Goal: Task Accomplishment & Management: Manage account settings

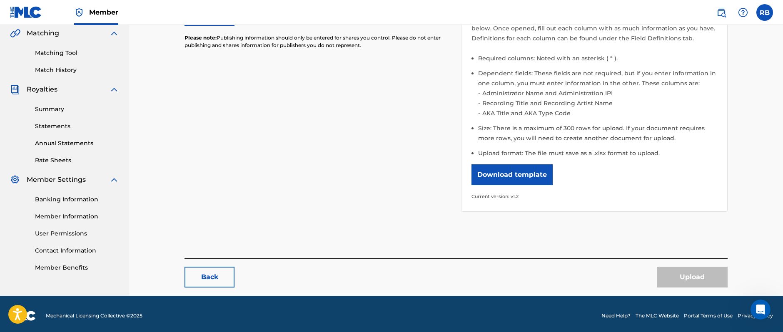
scroll to position [198, 0]
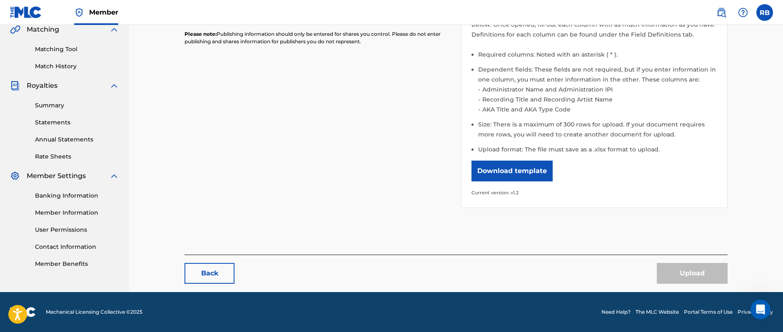
click at [86, 212] on link "Member Information" at bounding box center [77, 213] width 84 height 9
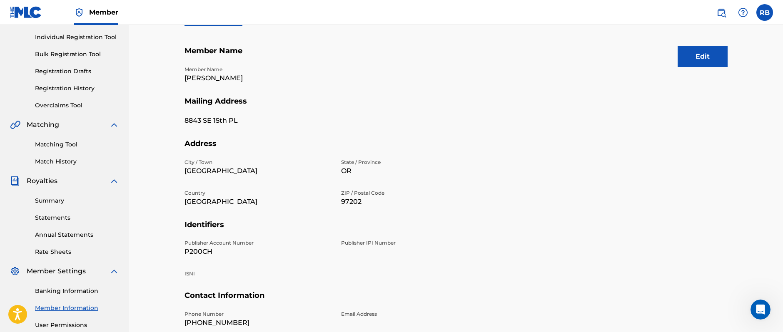
scroll to position [95, 0]
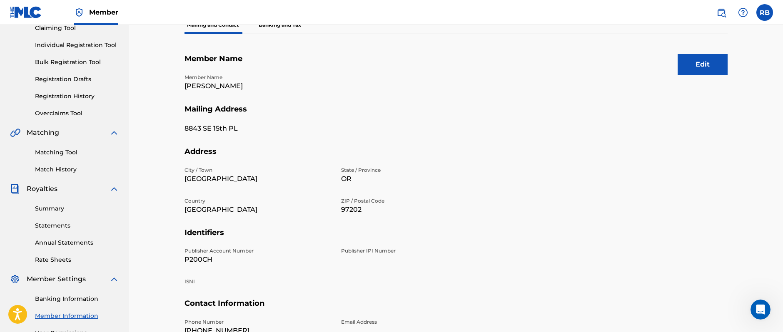
click at [707, 68] on button "Edit" at bounding box center [703, 64] width 50 height 21
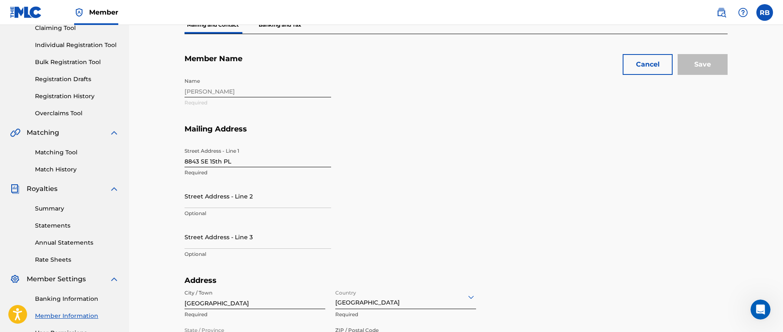
click at [214, 162] on input "8843 SE 15th PL" at bounding box center [257, 156] width 147 height 24
paste input "318 W. 142nd Street #2A"
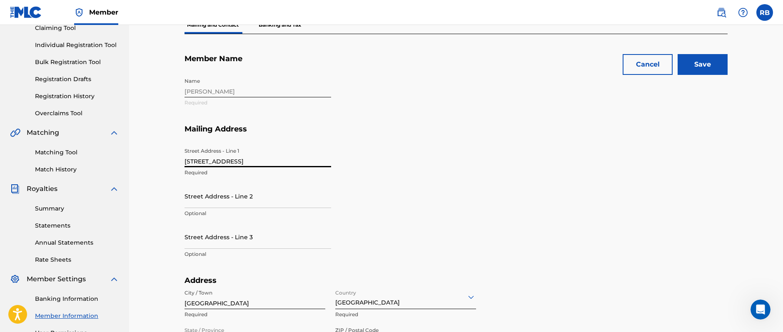
type input "318 W. 142nd Street #2A"
drag, startPoint x: 262, startPoint y: 199, endPoint x: 161, endPoint y: 197, distance: 100.8
click at [161, 197] on div "Mailing and Contact Information entered on the Mailing and Contact tab is used …" at bounding box center [456, 259] width 654 height 659
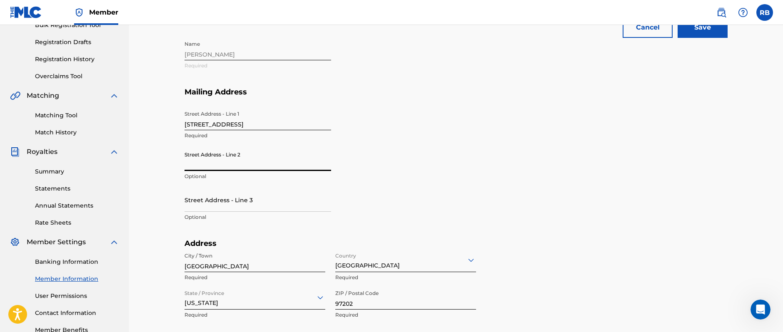
scroll to position [149, 0]
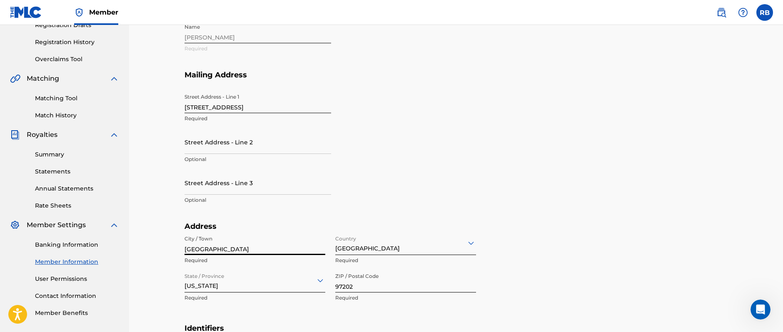
click at [204, 249] on input "[GEOGRAPHIC_DATA]" at bounding box center [254, 244] width 141 height 24
type input "New York"
click at [219, 287] on div "Oregon" at bounding box center [254, 281] width 141 height 24
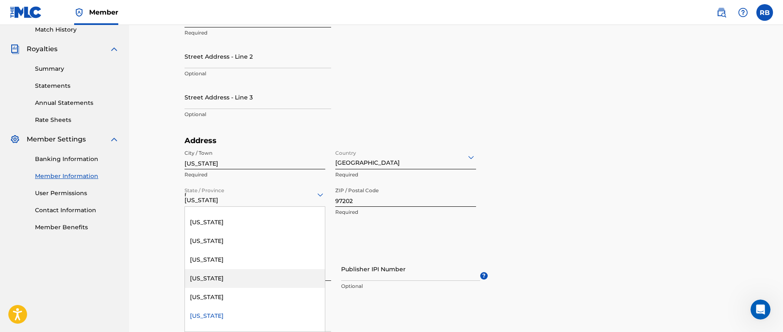
scroll to position [387, 0]
type input "ne"
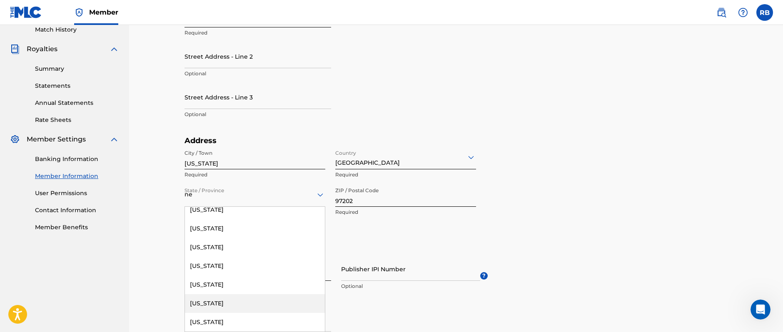
click at [233, 308] on div "New York" at bounding box center [255, 303] width 140 height 19
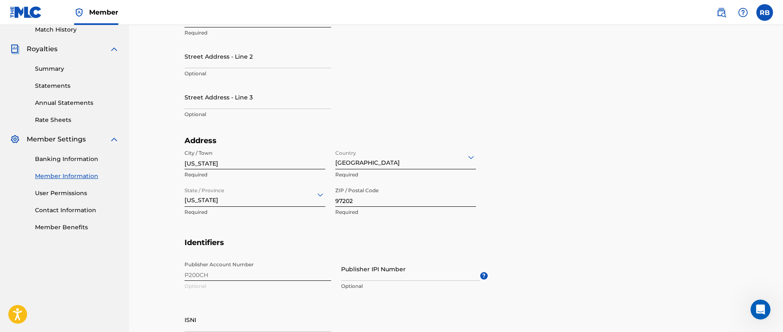
click at [369, 201] on input "97202" at bounding box center [405, 195] width 141 height 24
type input "9"
type input "0"
type input "10030"
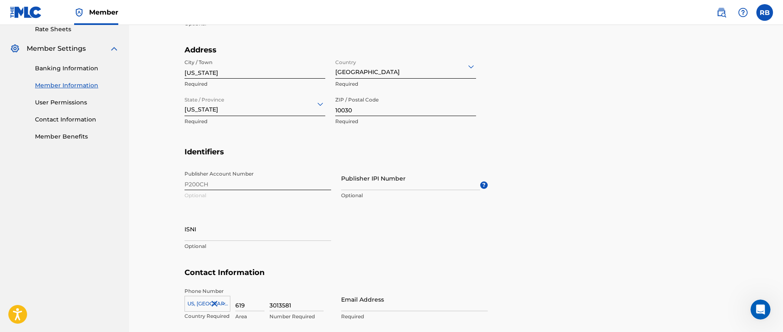
scroll to position [328, 0]
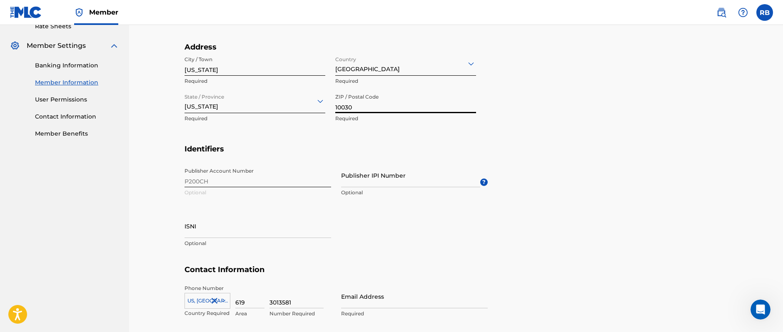
click at [484, 181] on span "?" at bounding box center [483, 182] width 7 height 7
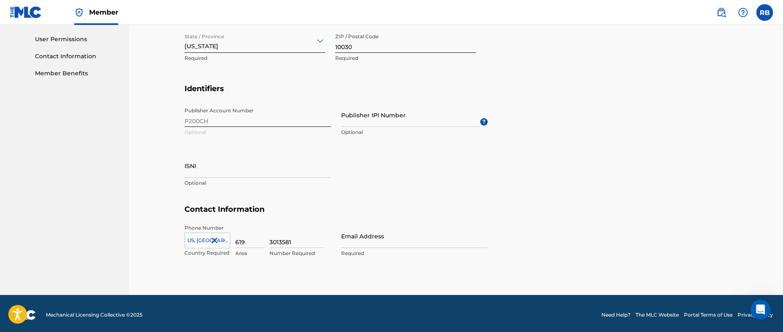
scroll to position [391, 0]
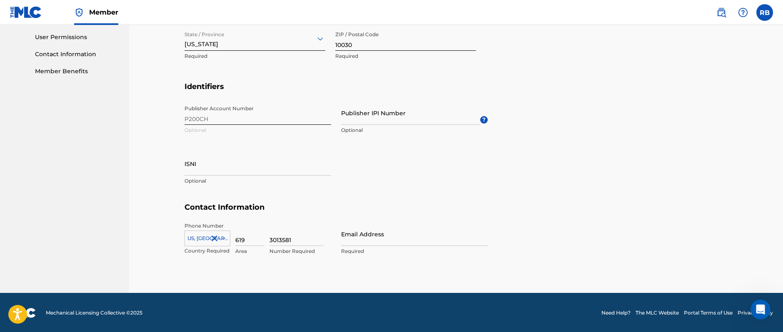
click at [348, 240] on input "Email Address" at bounding box center [414, 234] width 147 height 24
type input "jenn@jenngrinels.com"
click at [604, 202] on section "Identifiers Publisher Account Number P200CH Optional Publisher IPI Number Optio…" at bounding box center [455, 142] width 543 height 121
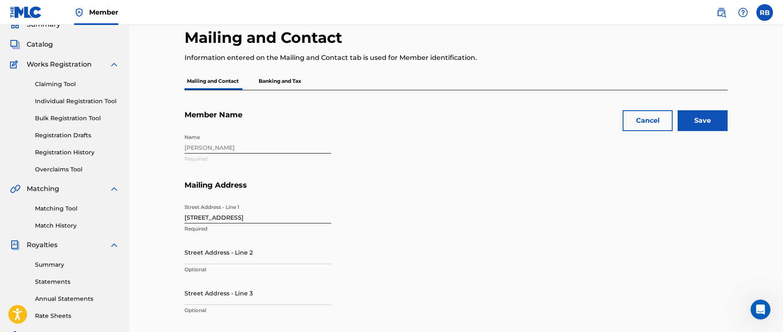
scroll to position [0, 0]
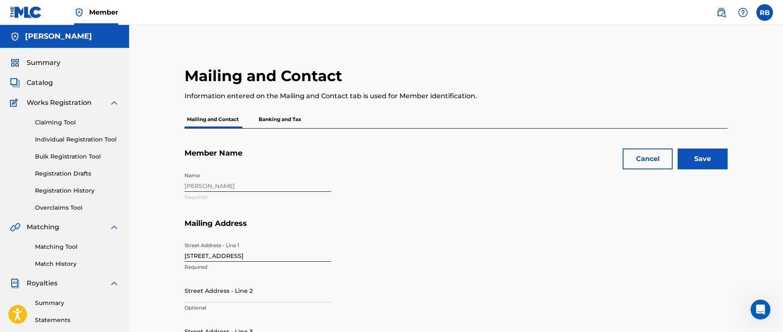
click at [271, 119] on p "Banking and Tax" at bounding box center [279, 119] width 47 height 17
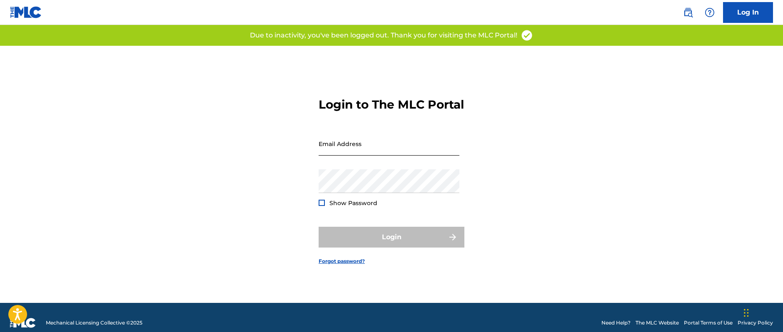
click at [351, 156] on input "Email Address" at bounding box center [389, 144] width 141 height 24
click at [345, 155] on input "[PERSON_NAME][EMAIL_ADDRESS][DOMAIN_NAME]" at bounding box center [389, 144] width 141 height 24
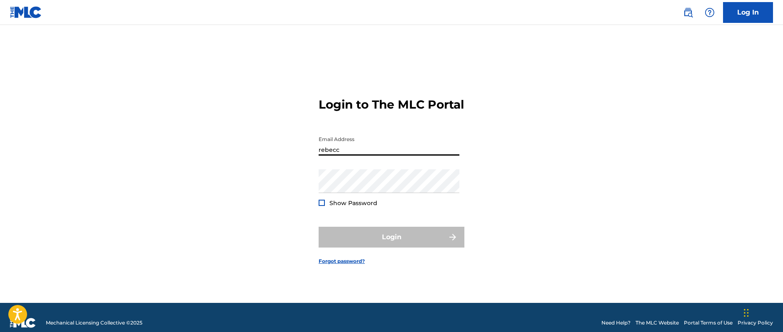
type input "[PERSON_NAME][EMAIL_ADDRESS][DOMAIN_NAME]"
click at [383, 205] on div "Password Show Password" at bounding box center [389, 188] width 141 height 37
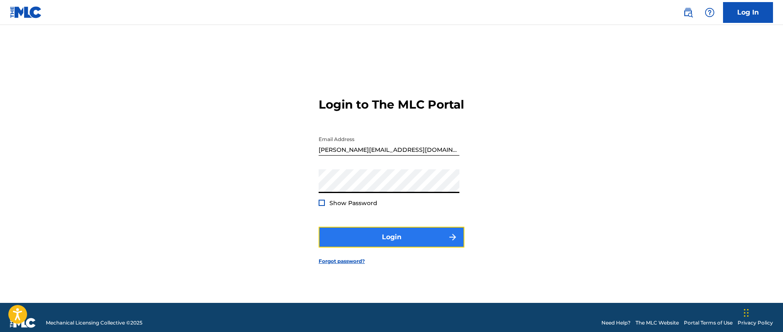
click at [405, 242] on button "Login" at bounding box center [392, 237] width 146 height 21
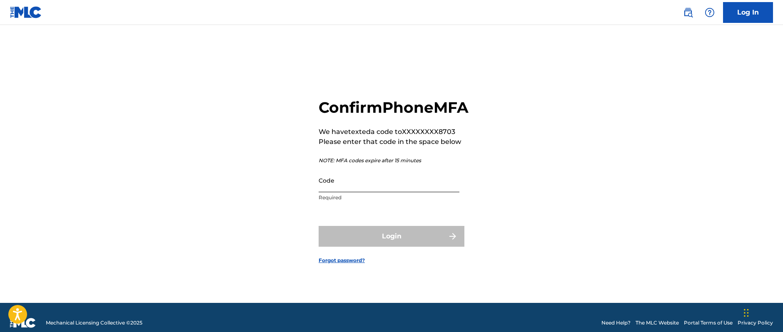
click at [349, 190] on input "Code" at bounding box center [389, 181] width 141 height 24
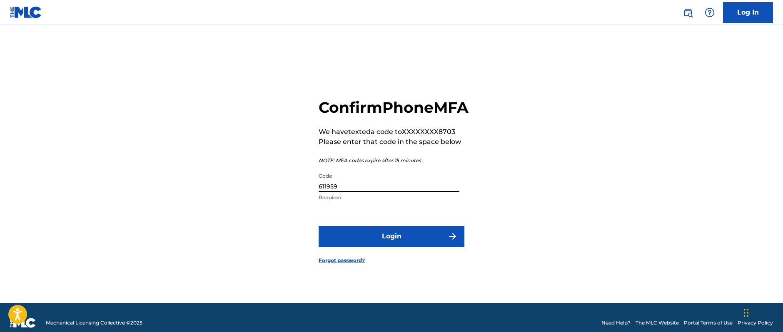
type input "611959"
click at [319, 226] on button "Login" at bounding box center [392, 236] width 146 height 21
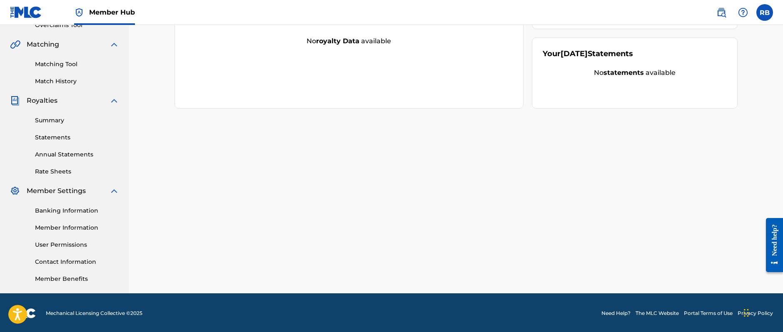
scroll to position [184, 0]
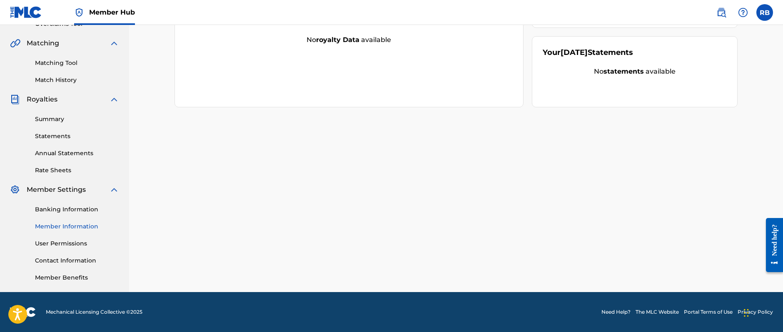
click at [73, 225] on link "Member Information" at bounding box center [77, 226] width 84 height 9
